Goal: Information Seeking & Learning: Learn about a topic

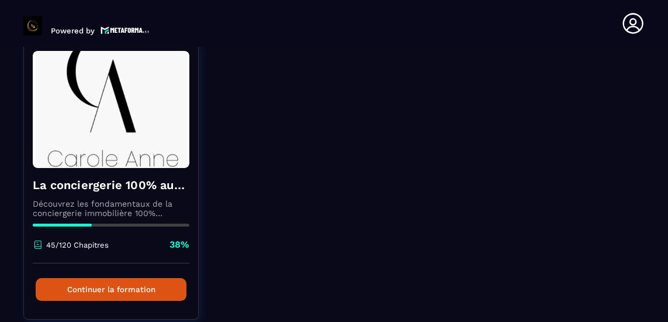
scroll to position [109, 0]
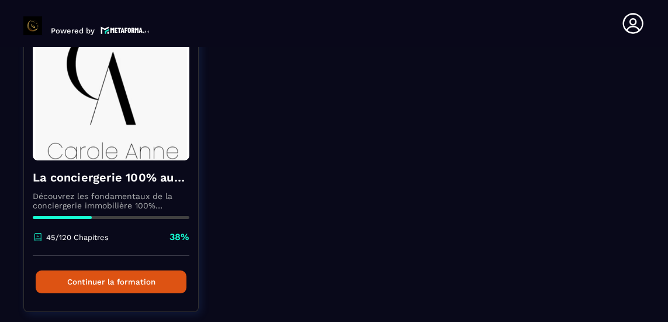
click at [147, 285] on button "Continuer la formation" at bounding box center [111, 281] width 151 height 23
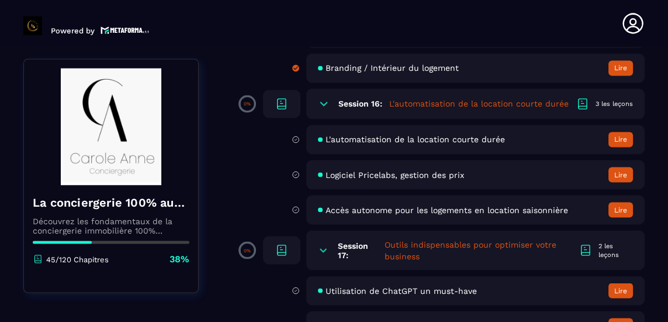
scroll to position [2235, 0]
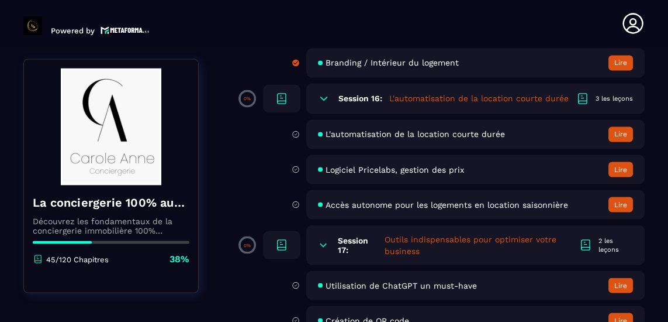
click at [619, 137] on button "Lire" at bounding box center [621, 133] width 25 height 15
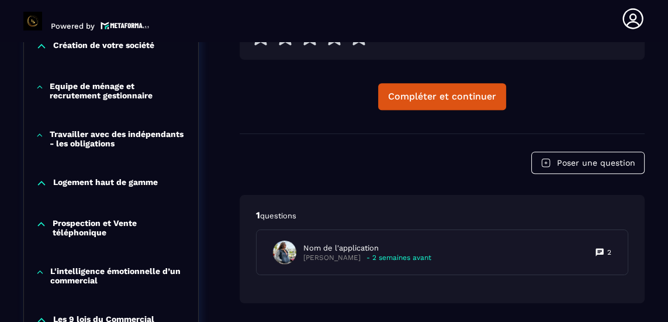
scroll to position [562, 0]
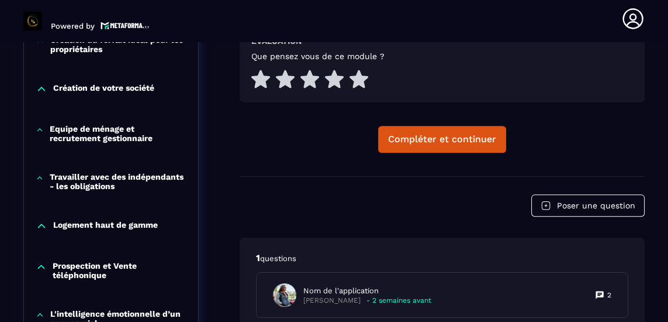
click at [362, 70] on icon at bounding box center [359, 79] width 19 height 19
click at [420, 133] on div "Compléter et continuer" at bounding box center [442, 139] width 108 height 12
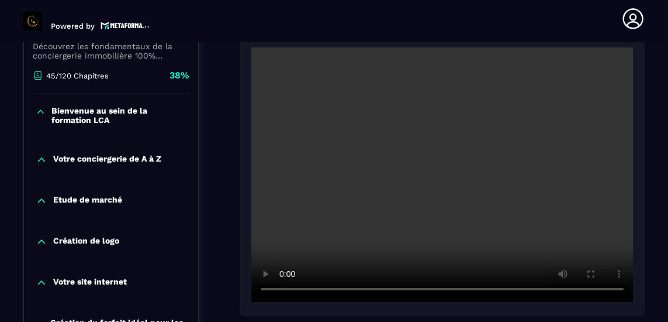
scroll to position [280, 0]
click at [310, 286] on div at bounding box center [442, 172] width 405 height 286
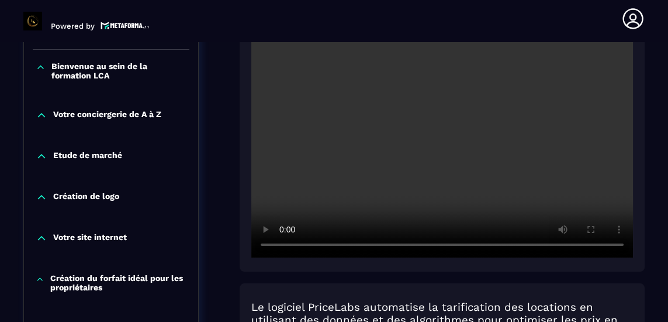
scroll to position [322, 0]
